Goal: Task Accomplishment & Management: Manage account settings

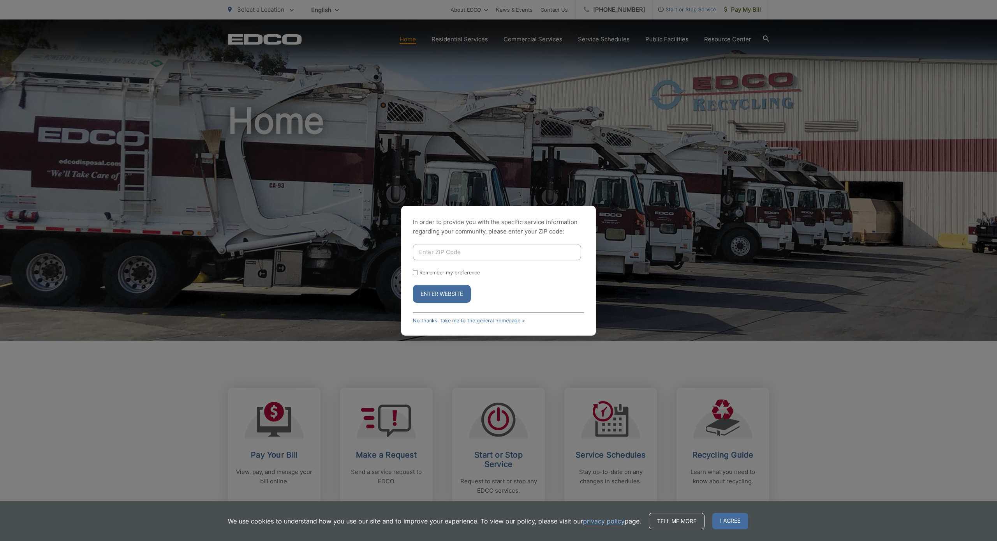
click at [286, 453] on div "In order to provide you with the specific service information regarding your co…" at bounding box center [498, 270] width 997 height 541
click at [443, 254] on input "Enter ZIP Code" at bounding box center [497, 252] width 168 height 16
type input "92020"
click at [440, 296] on button "Enter Website" at bounding box center [442, 294] width 58 height 18
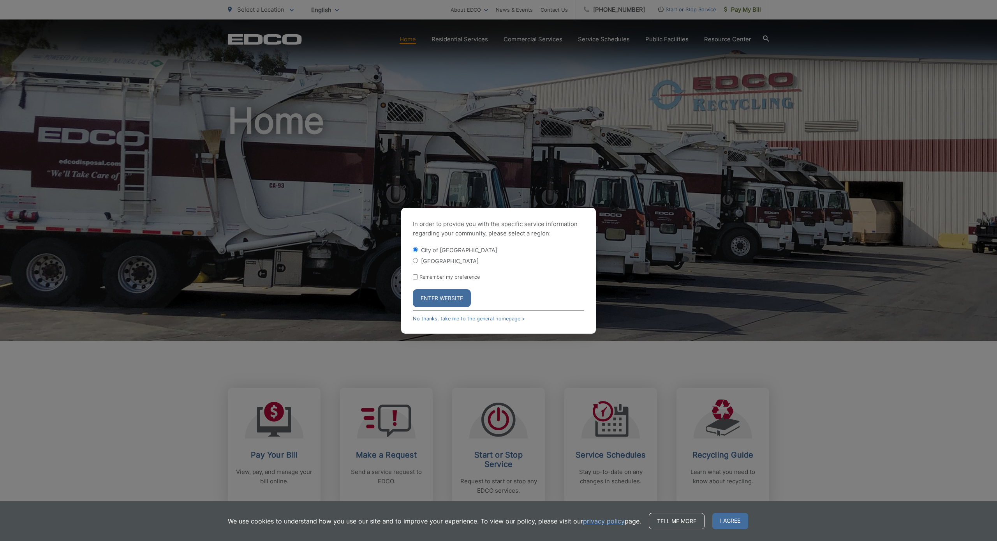
click at [440, 296] on button "Enter Website" at bounding box center [442, 298] width 58 height 18
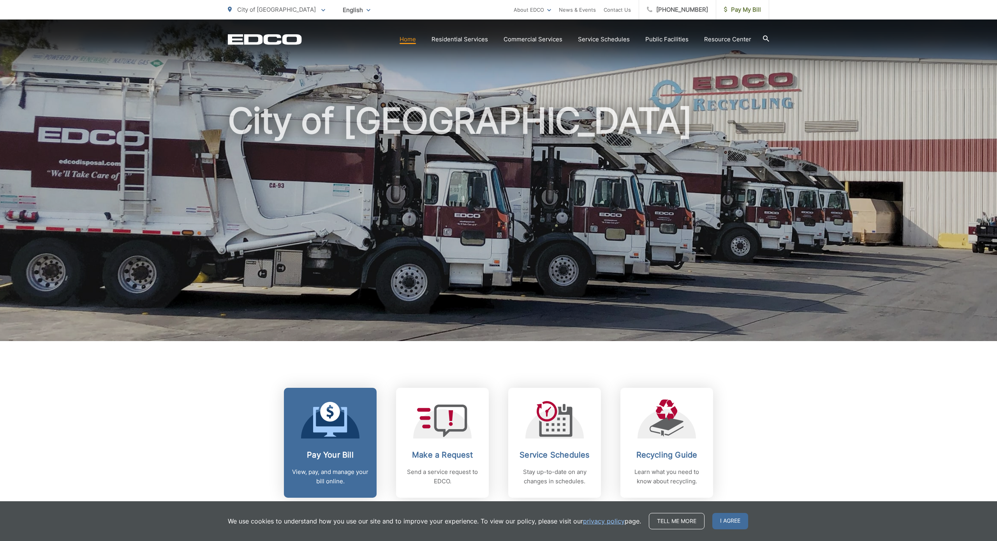
click at [320, 410] on icon at bounding box center [330, 419] width 34 height 35
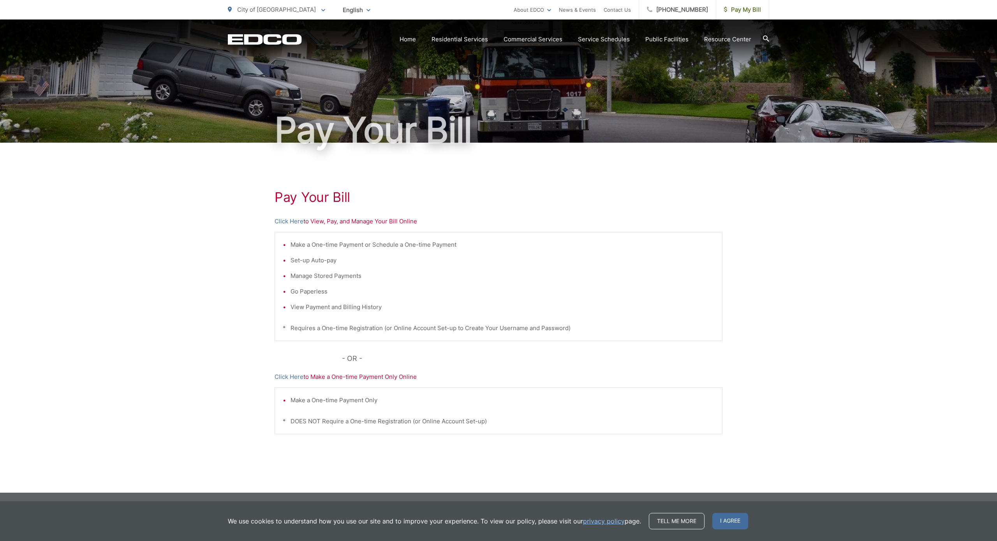
scroll to position [13, 0]
click at [335, 219] on p "Click Here to View, Pay, and Manage Your Bill Online" at bounding box center [499, 221] width 448 height 9
click at [335, 221] on p "Click Here to View, Pay, and Manage Your Bill Online" at bounding box center [499, 221] width 448 height 9
click at [285, 222] on link "Click Here" at bounding box center [289, 221] width 29 height 9
